Goal: Navigation & Orientation: Find specific page/section

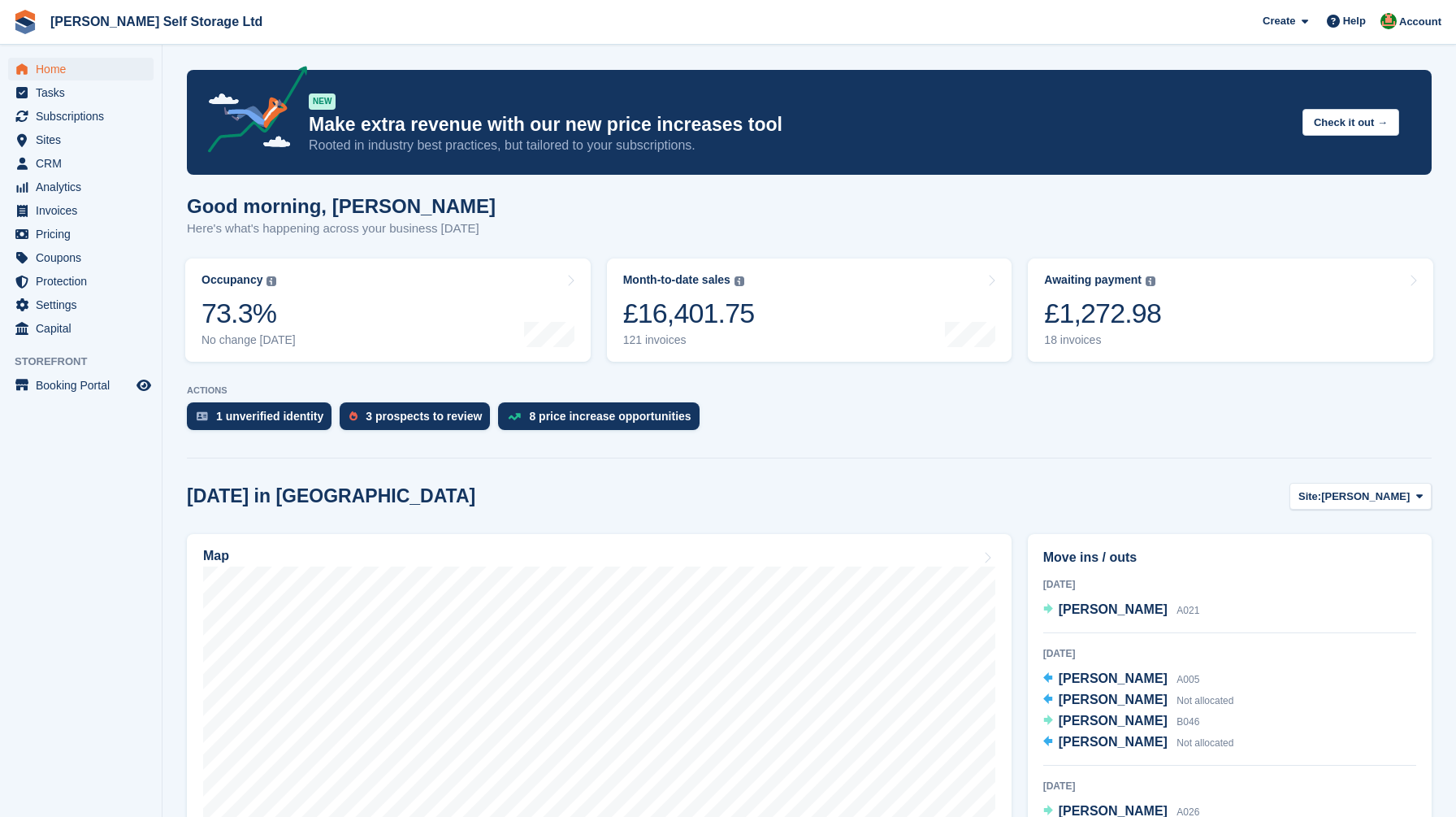
scroll to position [9, 0]
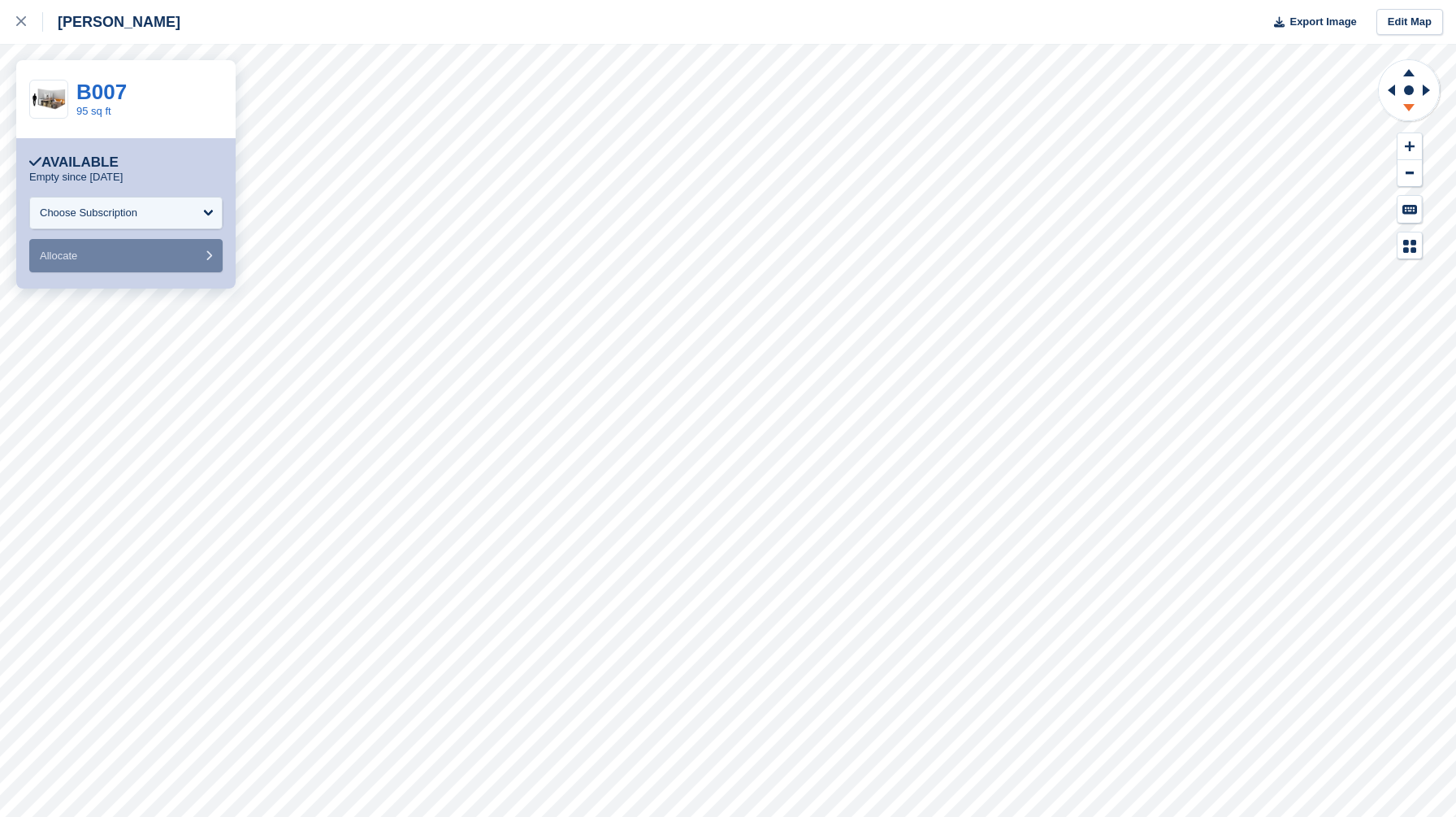
click at [1407, 111] on icon at bounding box center [1409, 109] width 43 height 20
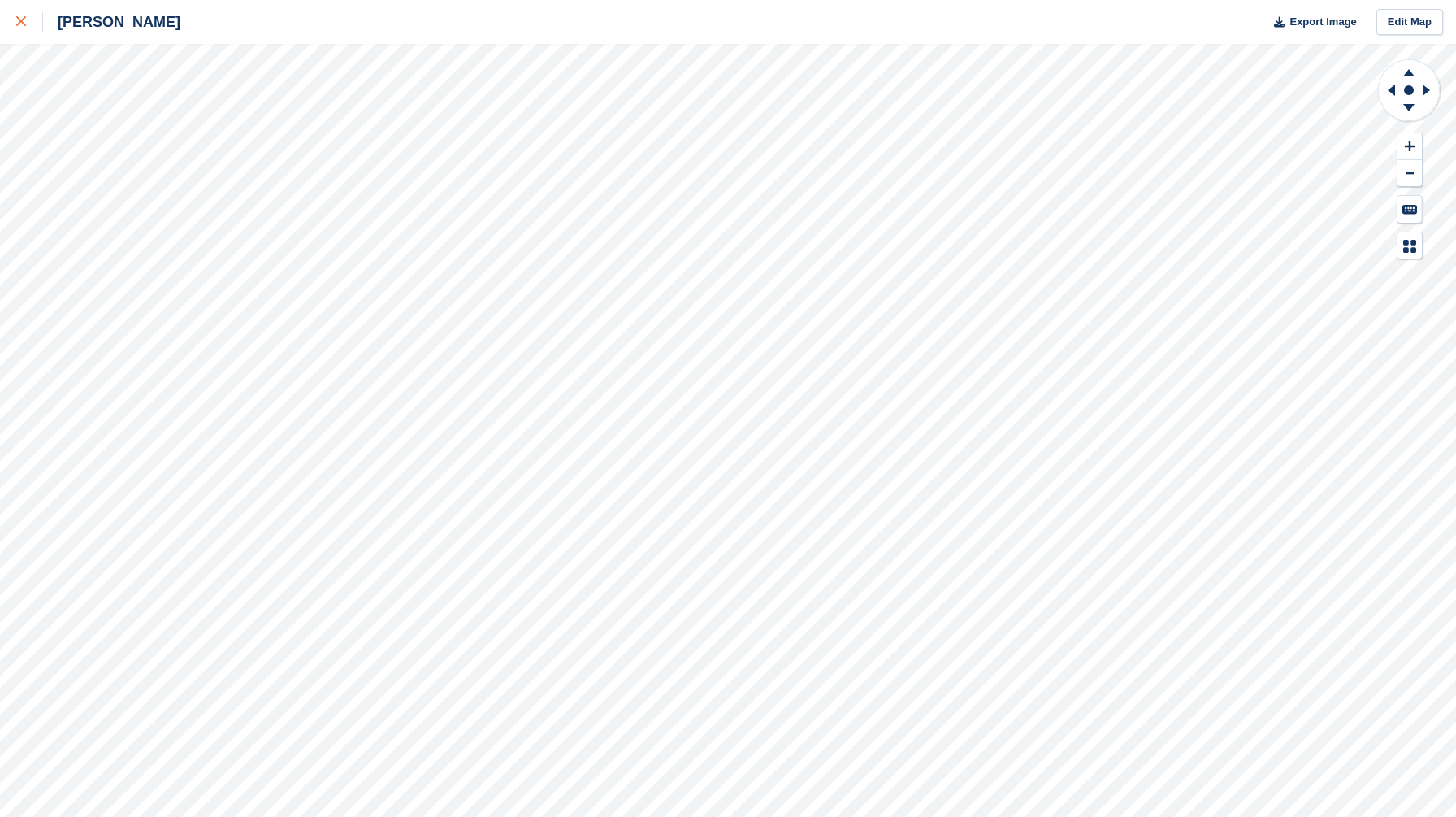
click at [16, 31] on div at bounding box center [30, 22] width 27 height 19
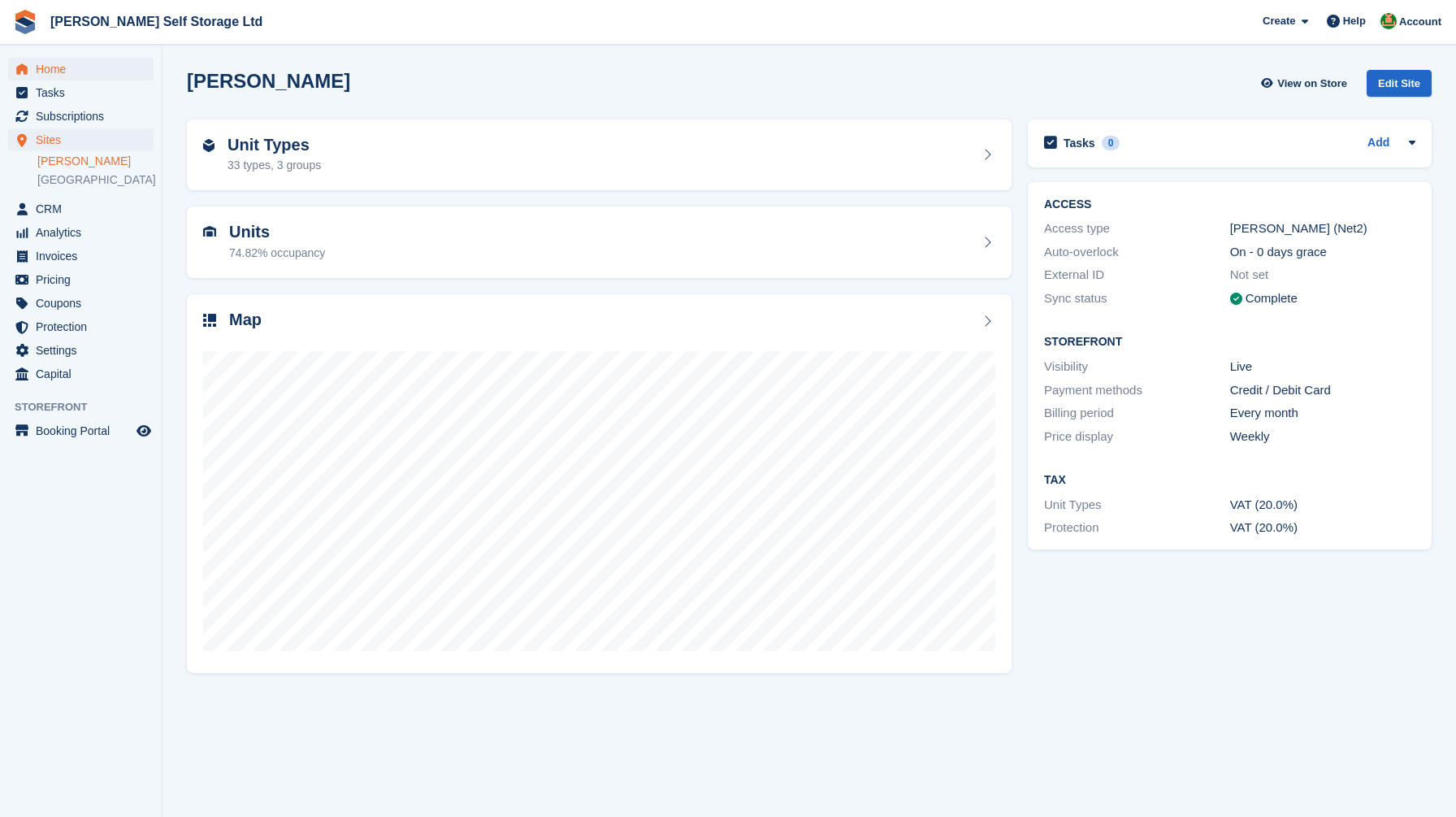
click at [87, 69] on span "Home" at bounding box center [84, 69] width 97 height 23
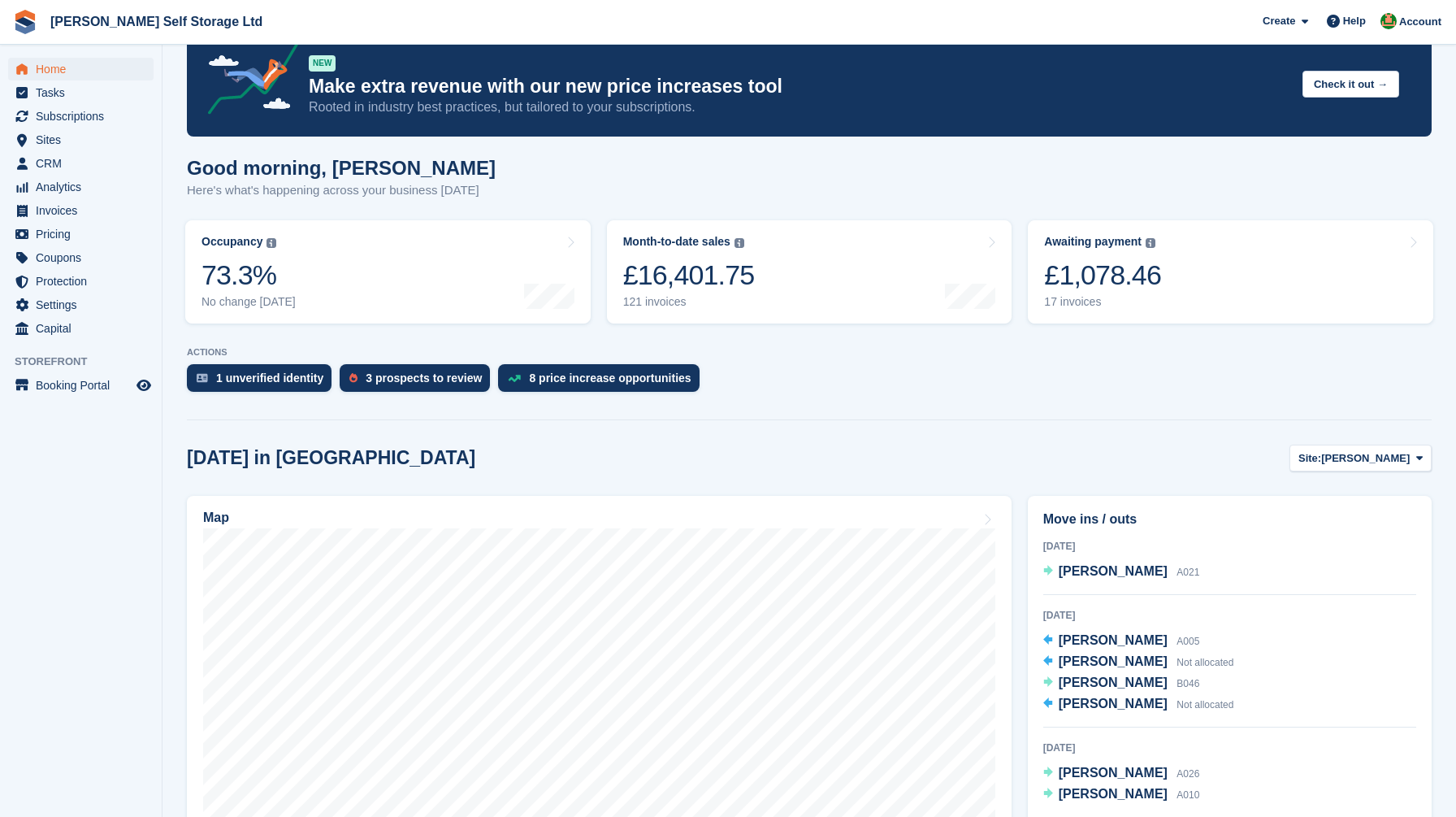
scroll to position [82, 0]
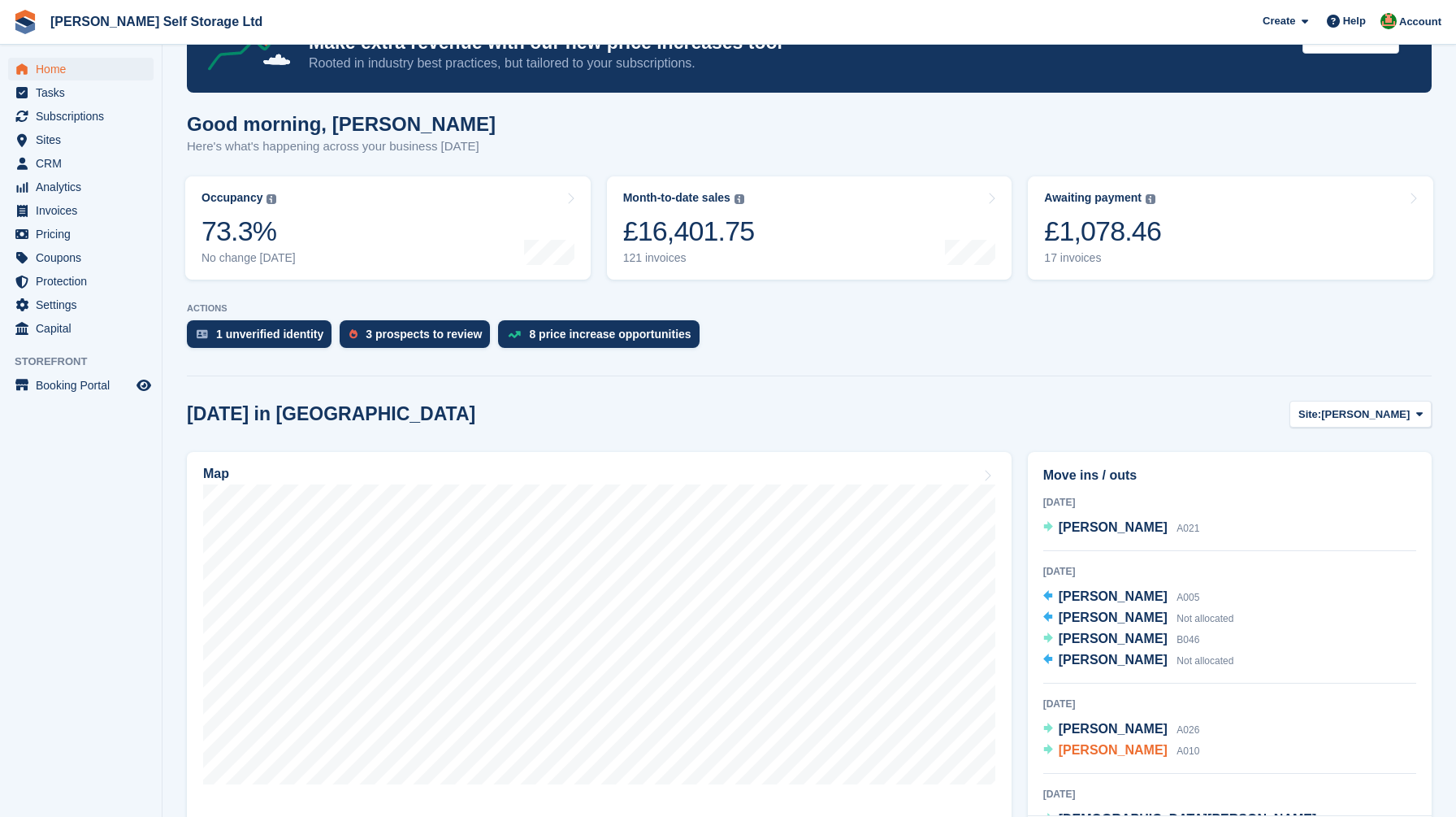
click at [1078, 754] on span "[PERSON_NAME]" at bounding box center [1113, 750] width 109 height 14
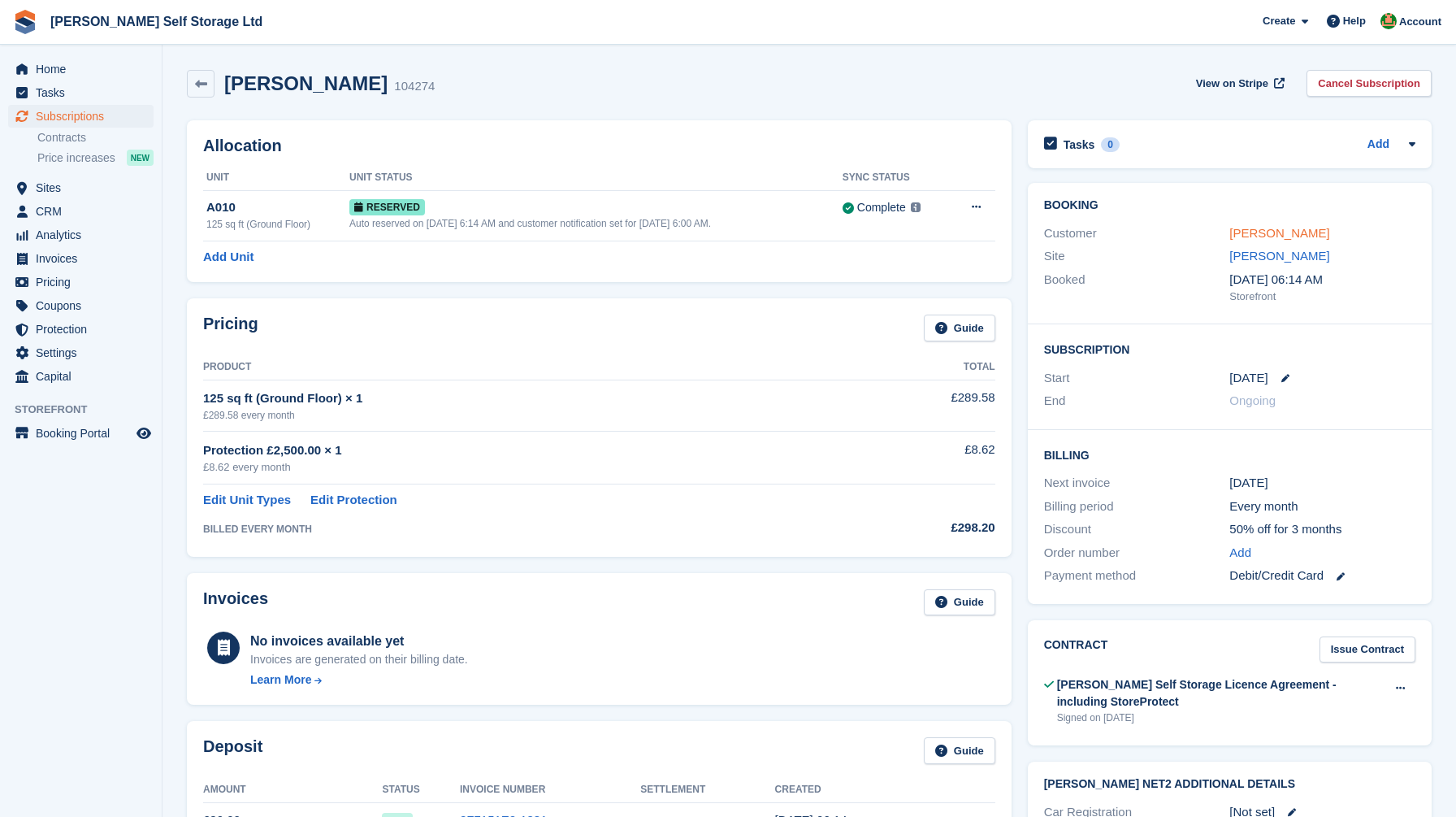
click at [1284, 233] on link "[PERSON_NAME]" at bounding box center [1279, 233] width 100 height 14
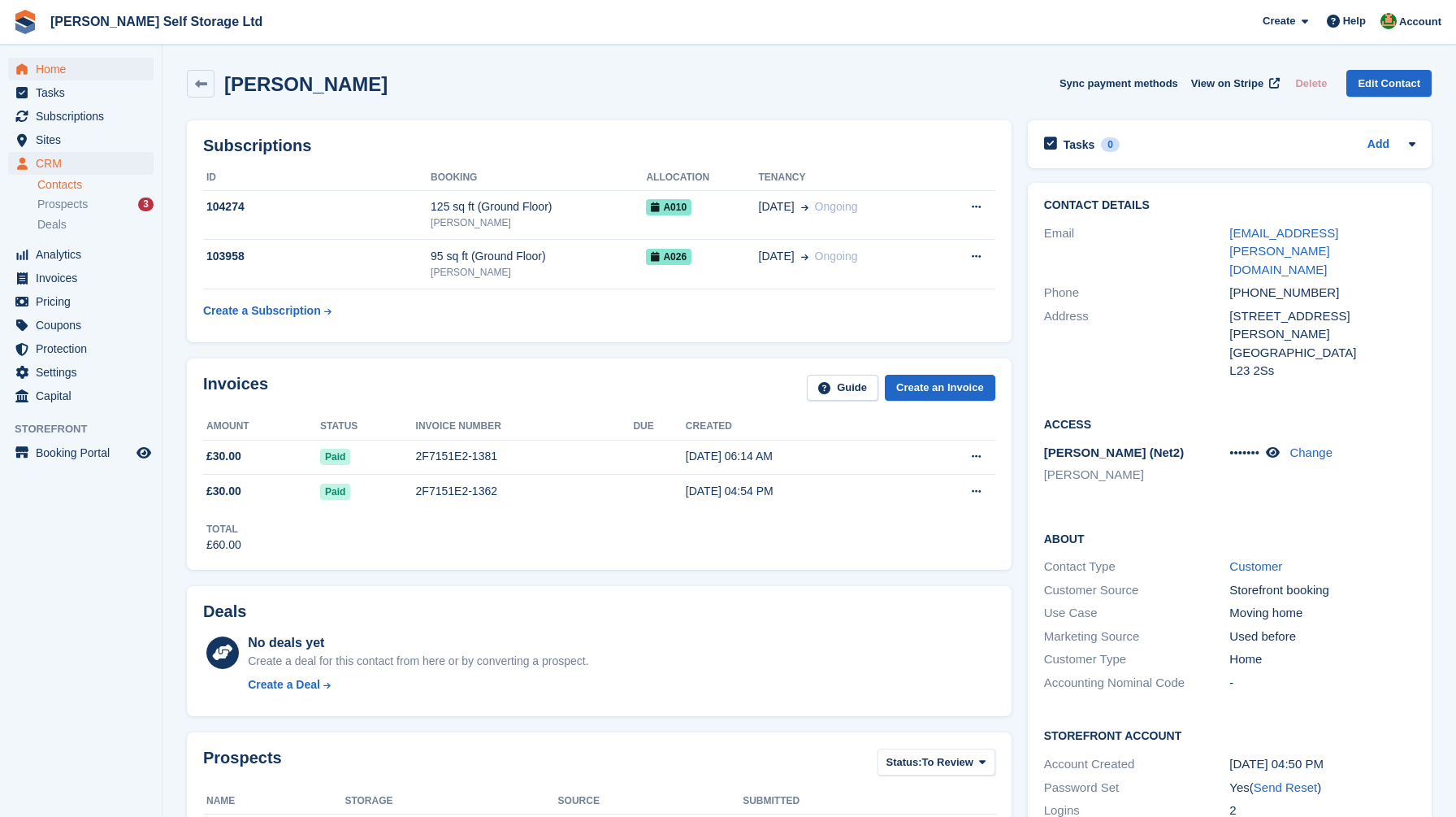
click at [92, 62] on span "Home" at bounding box center [84, 69] width 97 height 23
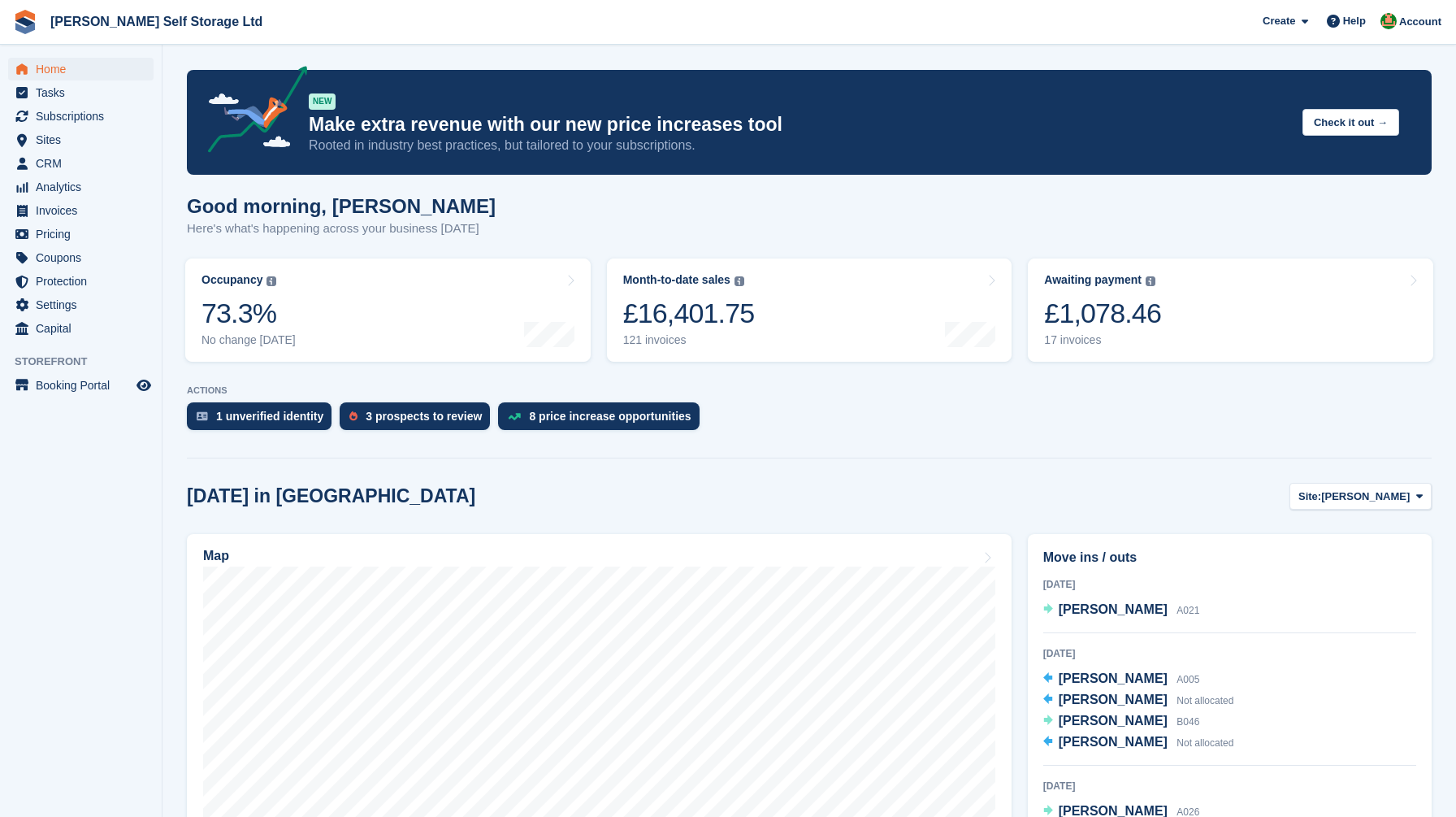
click at [156, 488] on aside "Home Tasks Subscriptions Subscriptions Subscriptions Contracts Price increases …" at bounding box center [81, 413] width 161 height 736
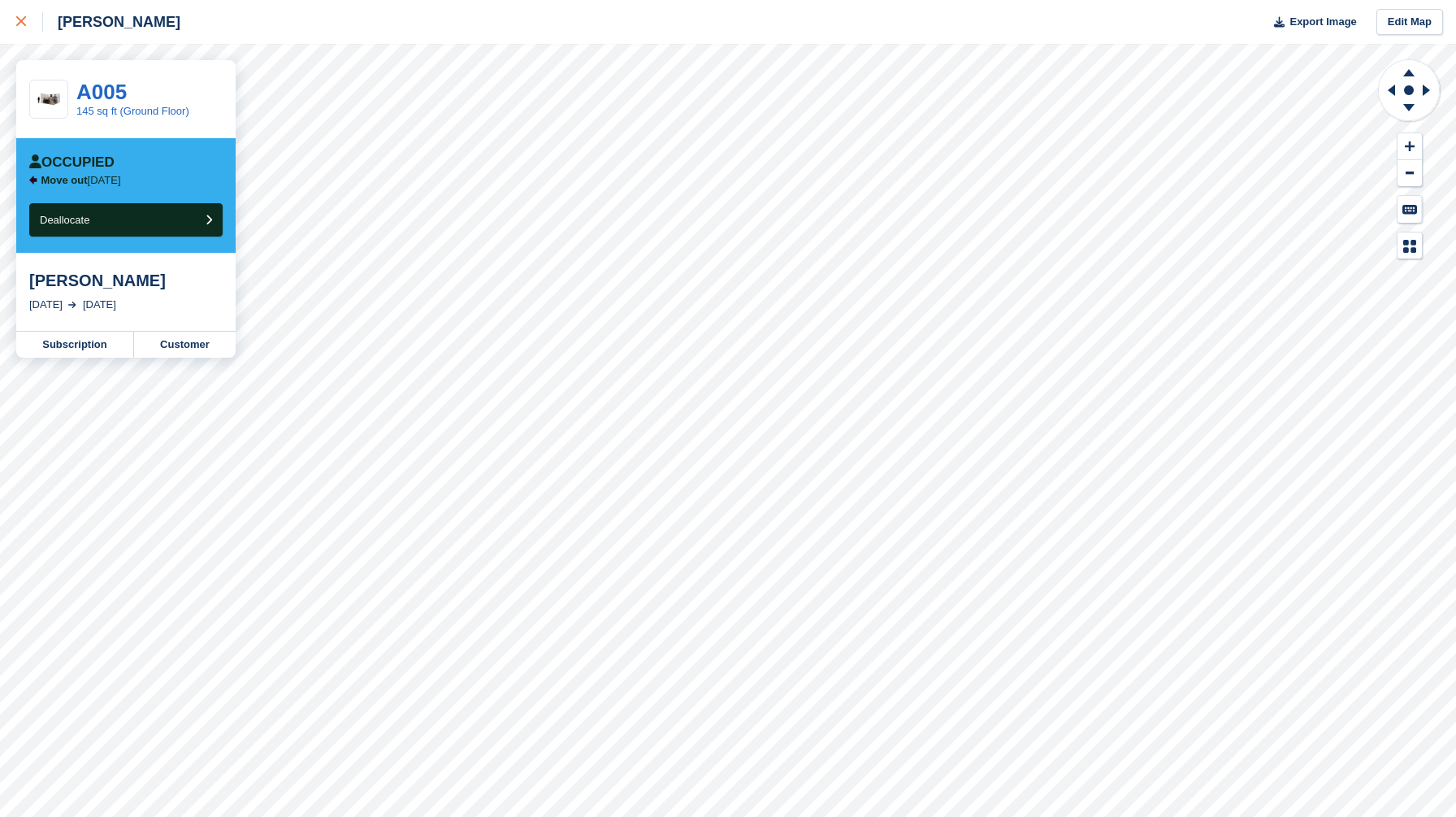
click at [24, 23] on icon at bounding box center [21, 21] width 10 height 10
